Goal: Transaction & Acquisition: Download file/media

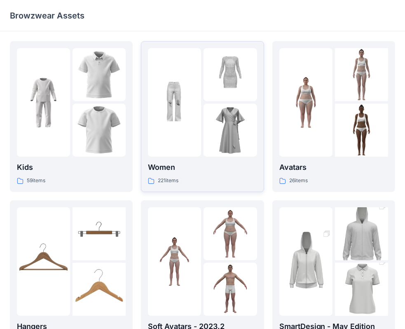
click at [225, 131] on img at bounding box center [229, 130] width 53 height 53
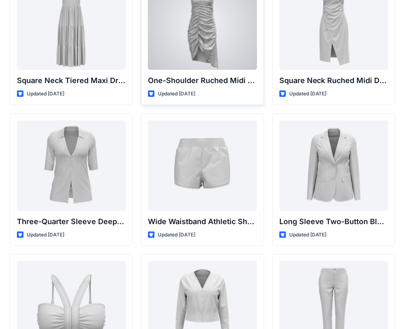
scroll to position [759, 0]
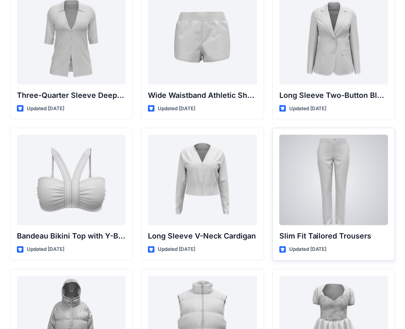
click at [350, 176] on div at bounding box center [333, 180] width 109 height 91
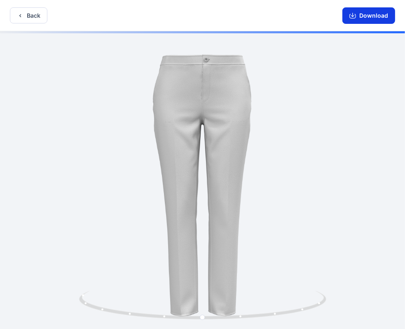
click at [382, 12] on button "Download" at bounding box center [368, 15] width 53 height 16
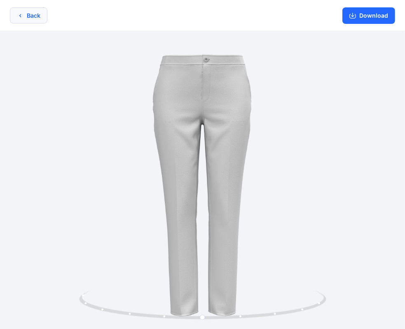
click at [33, 19] on button "Back" at bounding box center [28, 15] width 37 height 16
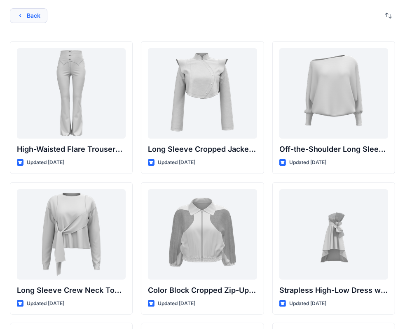
click at [32, 17] on button "Back" at bounding box center [28, 15] width 37 height 15
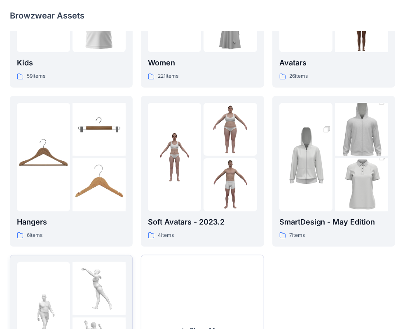
scroll to position [204, 0]
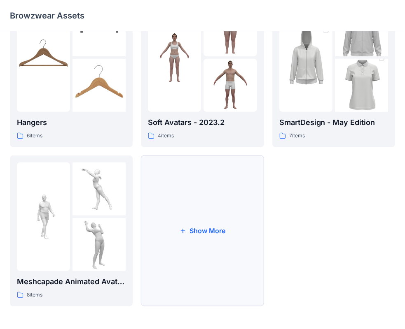
click at [205, 231] on button "Show More" at bounding box center [202, 231] width 123 height 151
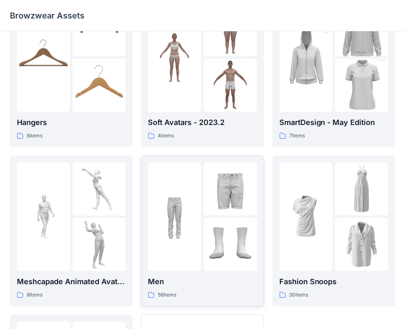
click at [208, 216] on div at bounding box center [229, 217] width 53 height 109
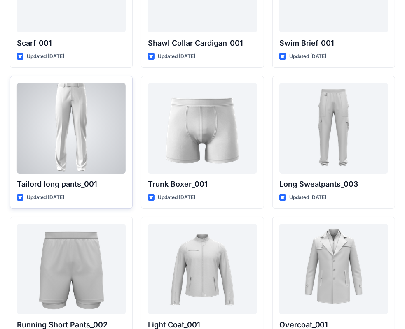
scroll to position [1997, 0]
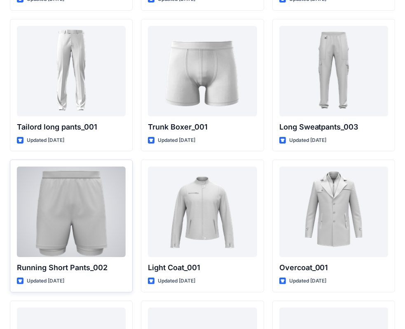
click at [92, 225] on div at bounding box center [71, 212] width 109 height 91
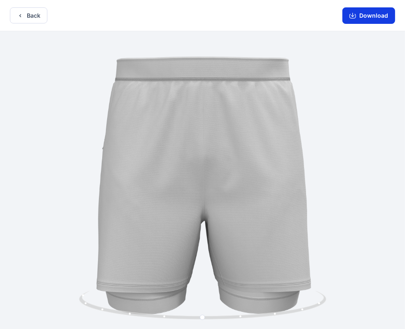
click at [378, 18] on button "Download" at bounding box center [368, 15] width 53 height 16
click at [37, 13] on button "Back" at bounding box center [28, 15] width 37 height 16
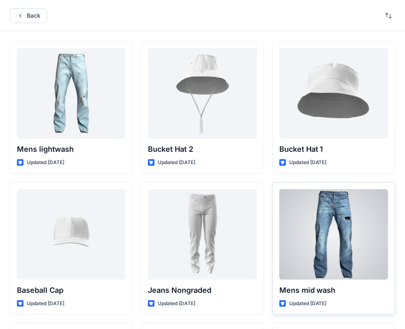
click at [350, 230] on div at bounding box center [333, 234] width 109 height 91
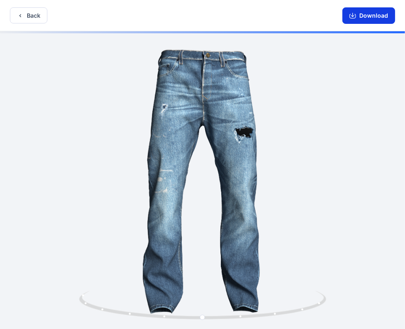
click at [365, 19] on button "Download" at bounding box center [368, 15] width 53 height 16
